Goal: Information Seeking & Learning: Learn about a topic

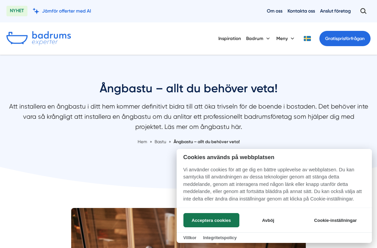
click at [270, 220] on button "Avböj" at bounding box center [268, 220] width 54 height 14
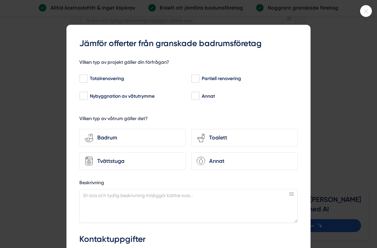
scroll to position [1638, 0]
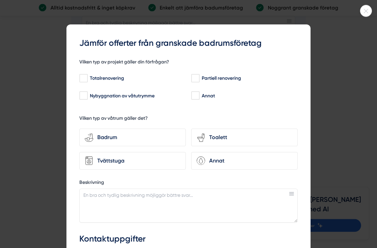
click at [368, 11] on icon at bounding box center [365, 11] width 11 height 4
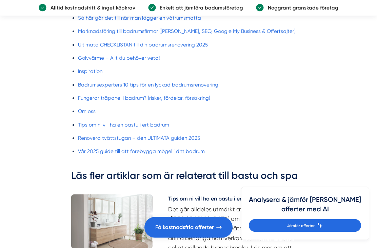
scroll to position [2025, 0]
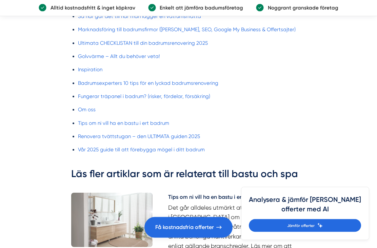
click at [181, 147] on link "Vår 2025 guide till att förebygga mögel i ditt badrum" at bounding box center [141, 150] width 127 height 6
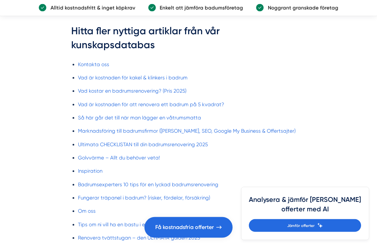
scroll to position [1928, 0]
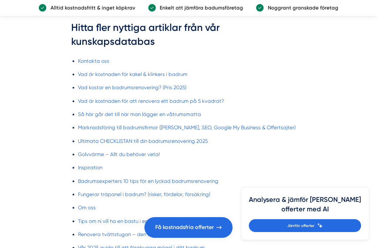
click at [203, 98] on link "Vad är kostnaden för att renovera ett badrum på 5 kvadrat?" at bounding box center [151, 101] width 146 height 6
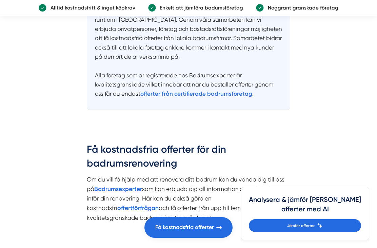
scroll to position [1478, 0]
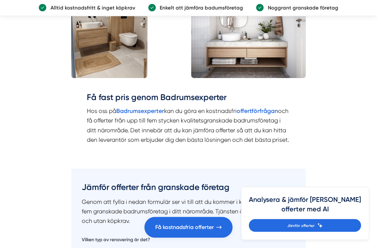
scroll to position [1047, 0]
